Goal: Information Seeking & Learning: Learn about a topic

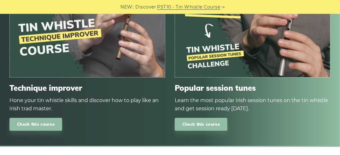
scroll to position [758, 0]
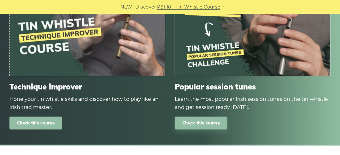
click at [37, 126] on link "Check this course" at bounding box center [35, 123] width 53 height 13
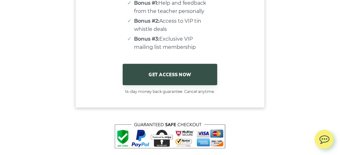
scroll to position [5367, 0]
